Goal: Task Accomplishment & Management: Manage account settings

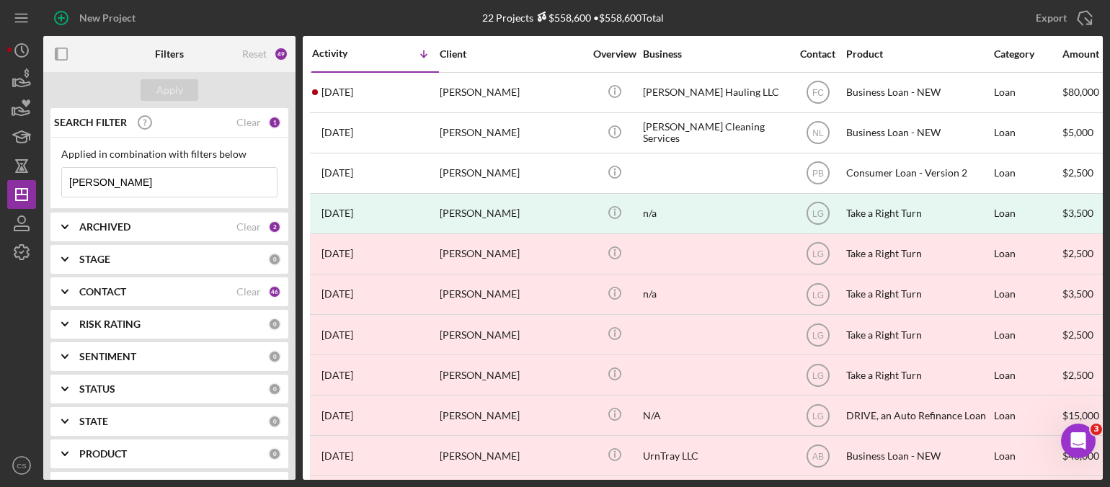
drag, startPoint x: 123, startPoint y: 177, endPoint x: 43, endPoint y: 175, distance: 80.1
click at [43, 175] on div "New Project 22 Projects $558,600 • $558,600 Total [PERSON_NAME] Export Icon/Exp…" at bounding box center [555, 240] width 1096 height 480
type input "ujoh"
click at [163, 87] on div "Apply" at bounding box center [169, 90] width 27 height 22
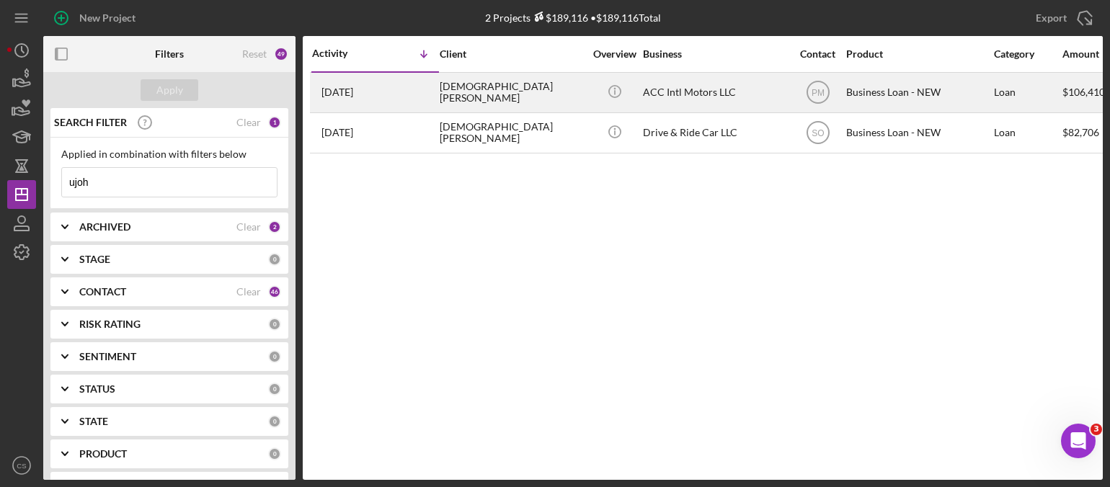
click at [350, 93] on time "[DATE]" at bounding box center [338, 93] width 32 height 12
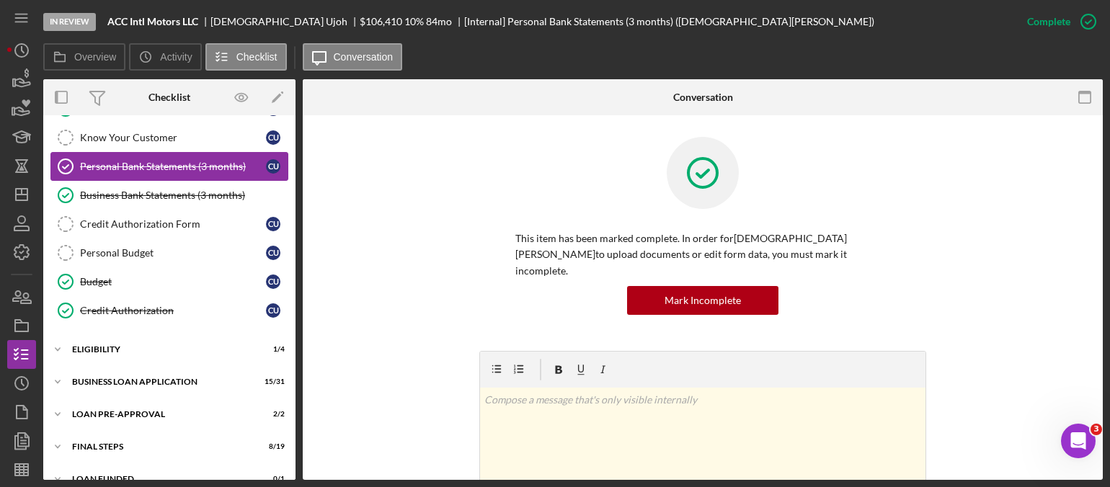
scroll to position [162, 0]
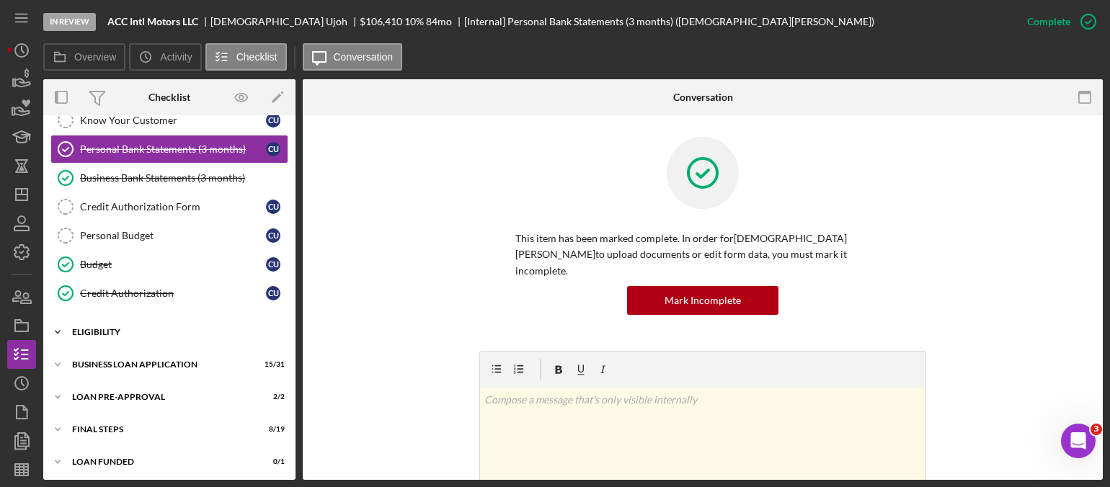
click at [60, 326] on icon "Icon/Expander" at bounding box center [57, 332] width 29 height 29
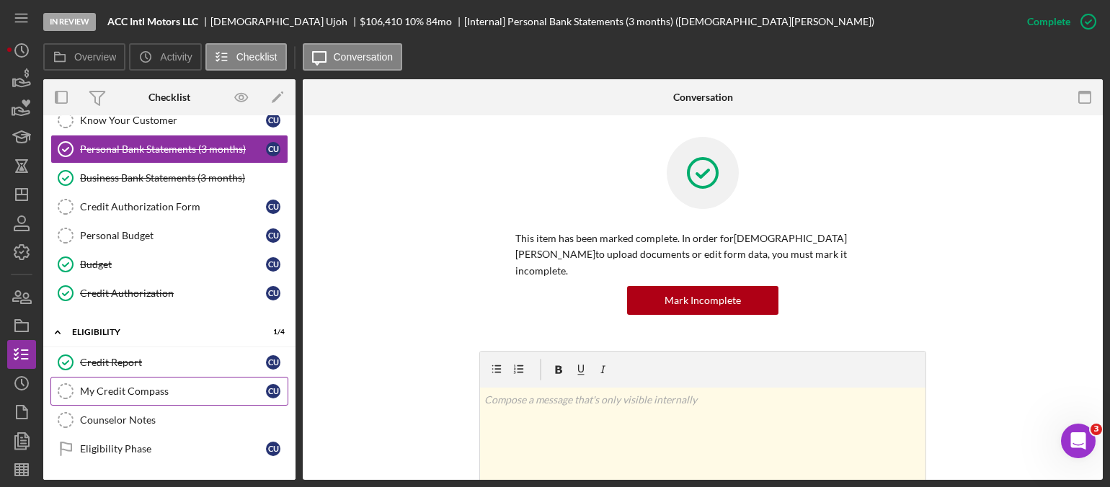
click at [89, 377] on link "My Credit Compass My Credit Compass C U" at bounding box center [169, 391] width 238 height 29
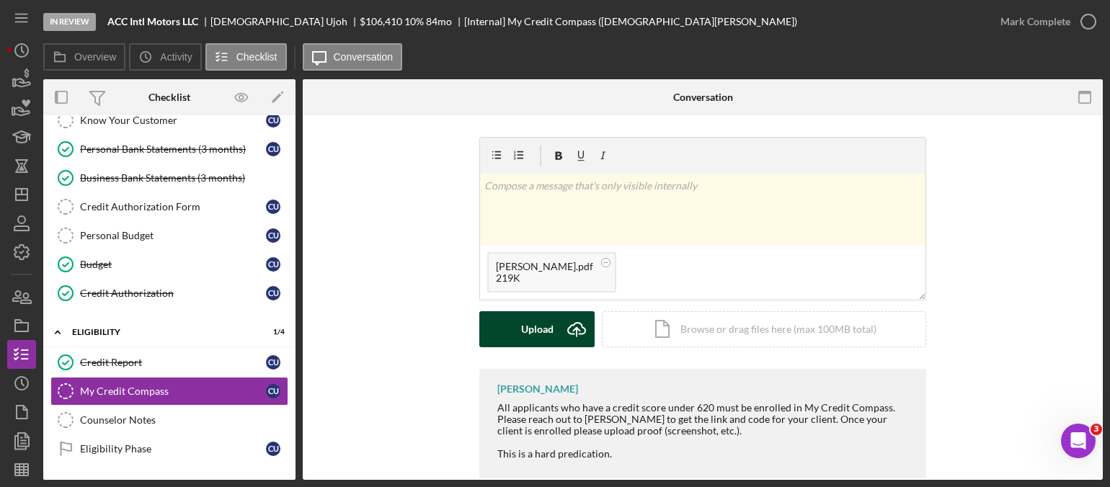
click at [573, 327] on icon "Icon/Upload" at bounding box center [577, 329] width 36 height 36
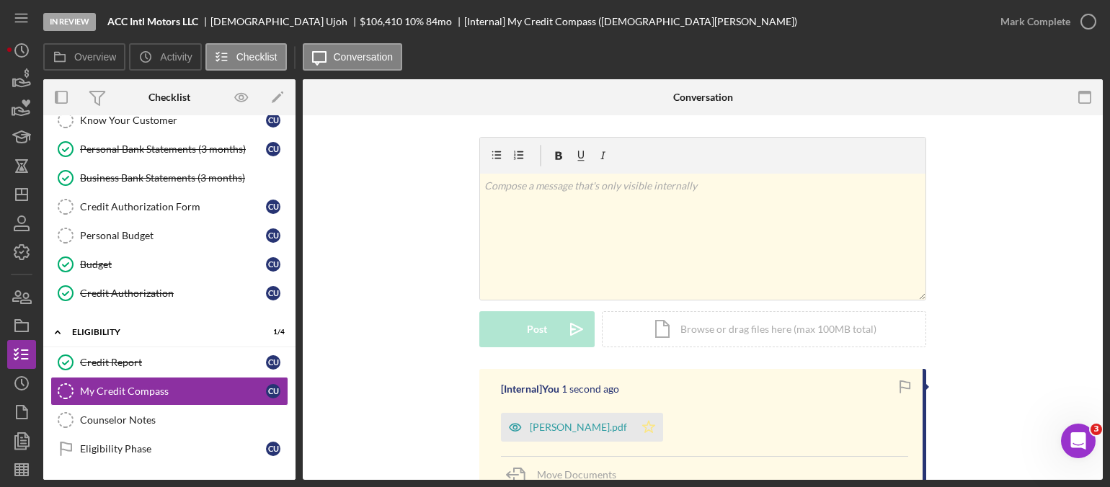
click at [646, 430] on icon "Icon/Star" at bounding box center [648, 427] width 29 height 29
click at [1092, 27] on icon "button" at bounding box center [1089, 22] width 36 height 36
